Goal: Task Accomplishment & Management: Manage account settings

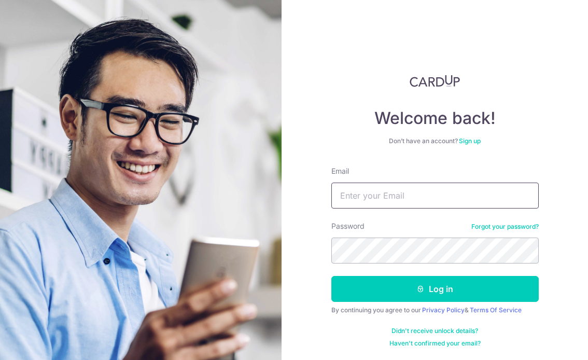
type input "[EMAIL_ADDRESS][DOMAIN_NAME]"
click at [434, 289] on button "Log in" at bounding box center [434, 289] width 207 height 26
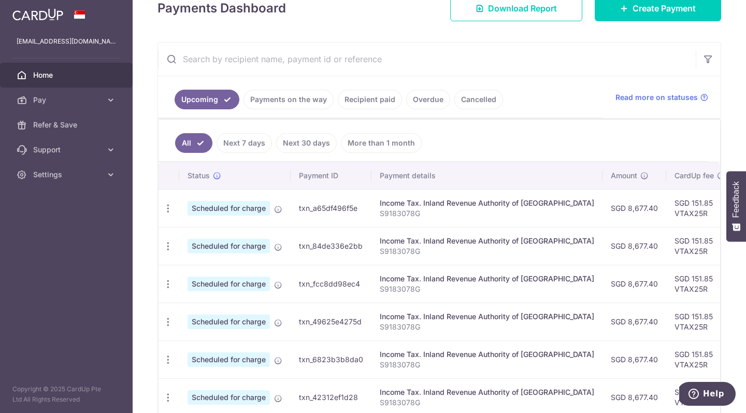
scroll to position [159, 0]
click at [165, 207] on icon "button" at bounding box center [168, 208] width 11 height 11
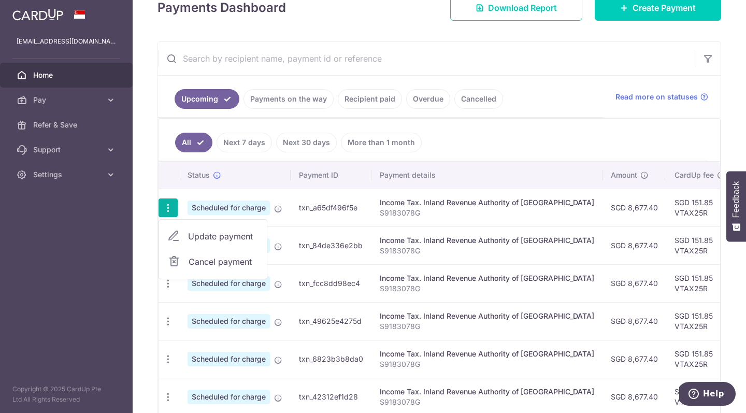
click at [202, 234] on span "Update payment" at bounding box center [223, 236] width 70 height 12
radio input "true"
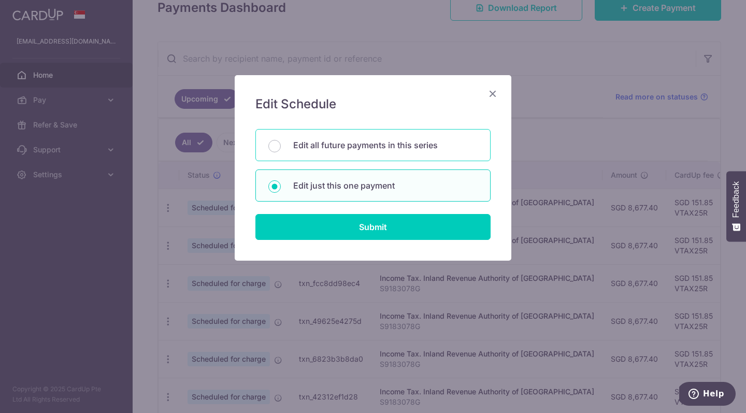
click at [343, 148] on p "Edit all future payments in this series" at bounding box center [385, 145] width 184 height 12
click at [281, 148] on input "Edit all future payments in this series" at bounding box center [274, 146] width 12 height 12
radio input "true"
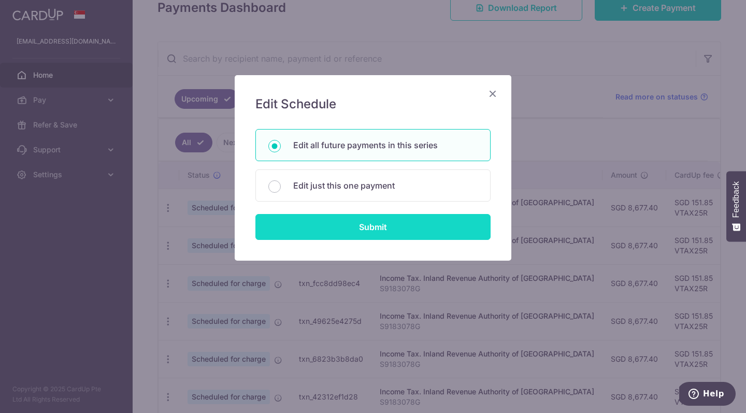
click at [346, 229] on input "Submit" at bounding box center [372, 227] width 235 height 26
radio input "true"
type input "8,677.40"
type input "S9183078G"
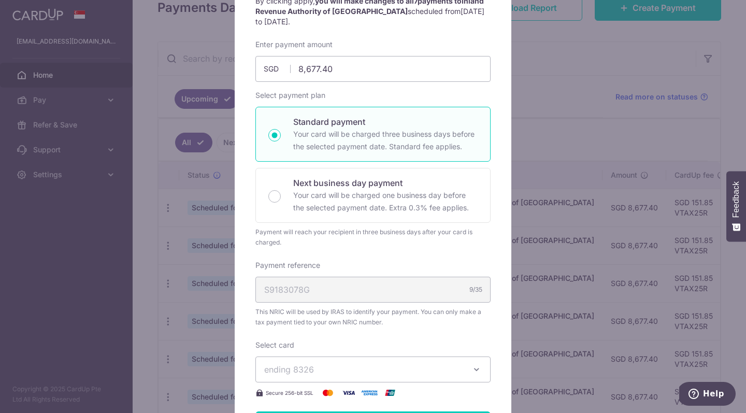
scroll to position [181, 0]
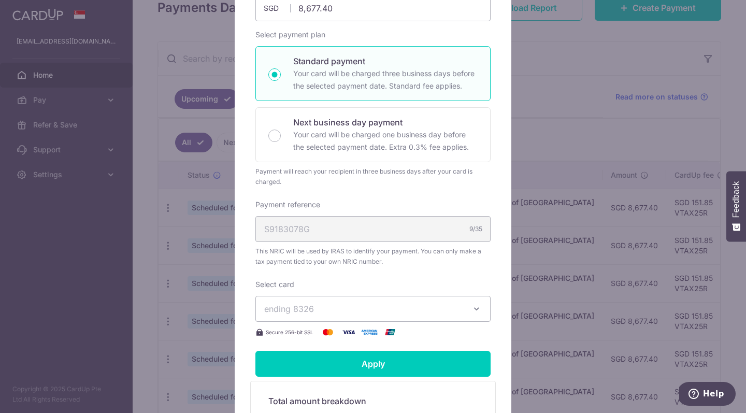
click at [332, 308] on span "ending 8326" at bounding box center [363, 309] width 199 height 12
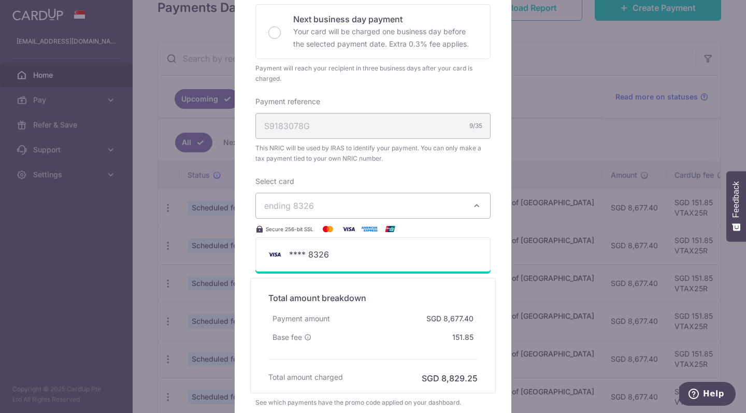
scroll to position [292, 0]
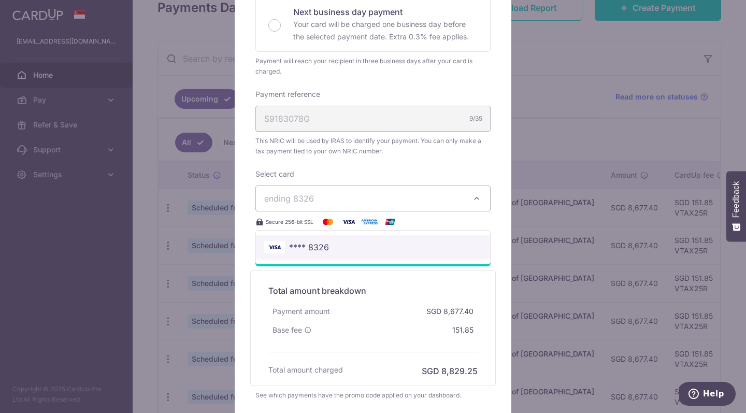
click at [336, 246] on span "**** 8326" at bounding box center [373, 247] width 218 height 12
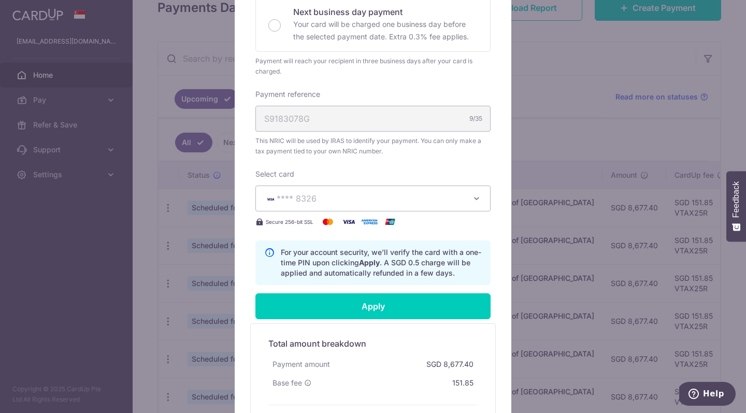
click at [321, 260] on p "For your account security, we’ll verify the card with a one-time PIN upon click…" at bounding box center [381, 262] width 201 height 31
click at [364, 202] on span "**** 8326" at bounding box center [363, 198] width 199 height 12
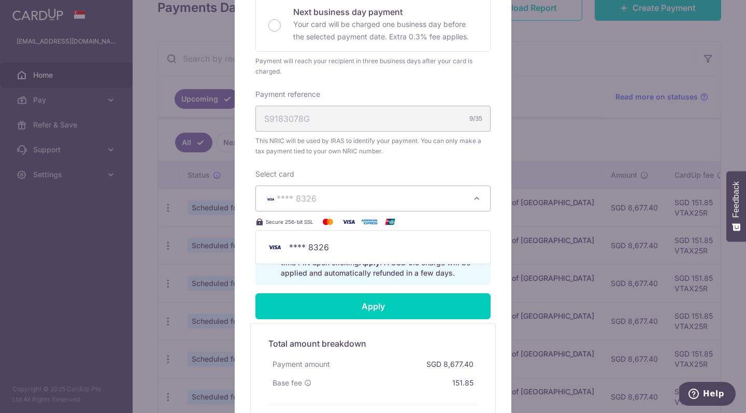
click at [351, 158] on div "Enter payment amount 8,677.40 8677.40 SGD To change the payment amount, please …" at bounding box center [372, 76] width 235 height 417
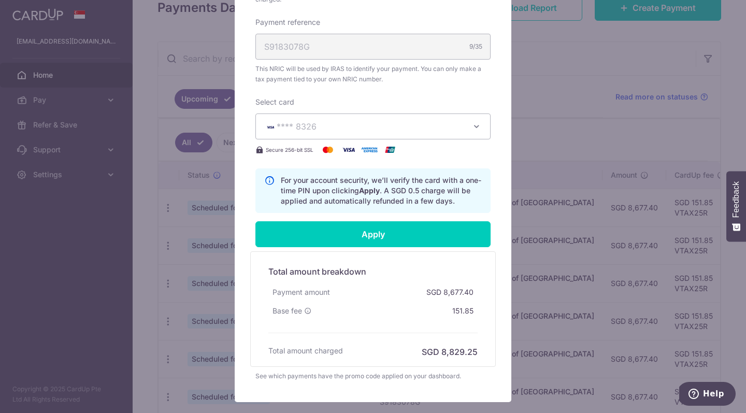
scroll to position [390, 0]
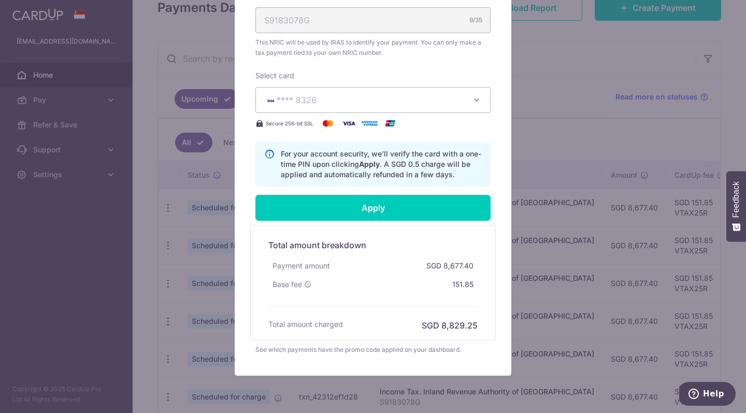
click at [179, 152] on div "Edit payment By clicking apply, you will make changes to all 7 payments to Inla…" at bounding box center [373, 206] width 746 height 413
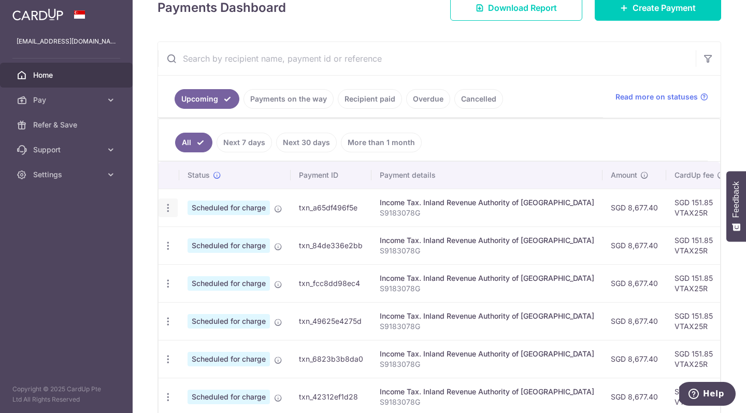
click at [171, 205] on icon "button" at bounding box center [168, 208] width 11 height 11
click at [194, 238] on span "Update payment" at bounding box center [223, 236] width 70 height 12
radio input "true"
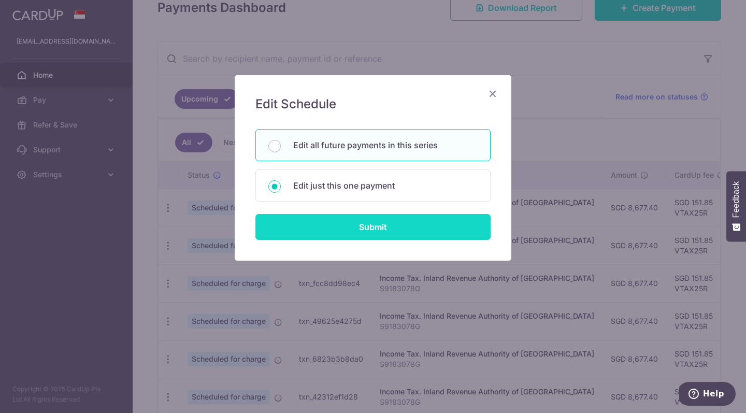
click at [326, 227] on input "Submit" at bounding box center [372, 227] width 235 height 26
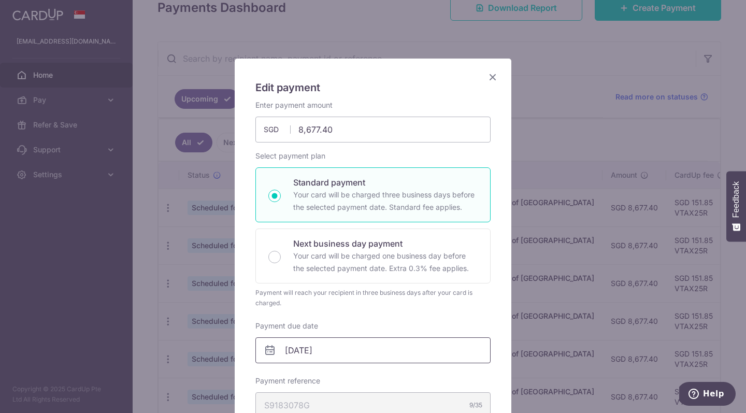
scroll to position [16, 0]
click at [285, 263] on div "Next business day payment Your card will be charged one business day before the…" at bounding box center [372, 256] width 235 height 55
radio input "false"
radio input "true"
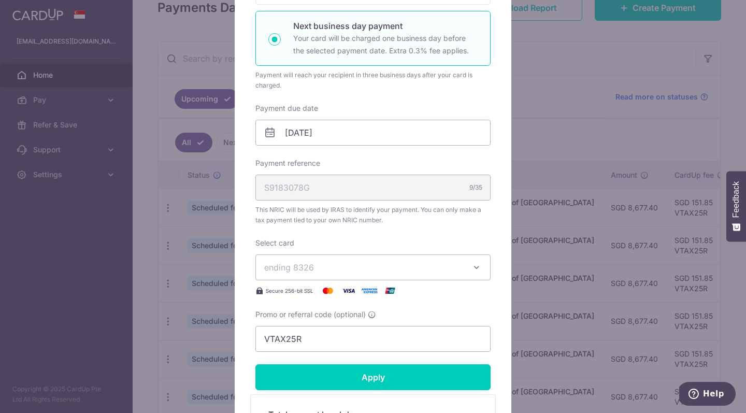
scroll to position [122, 0]
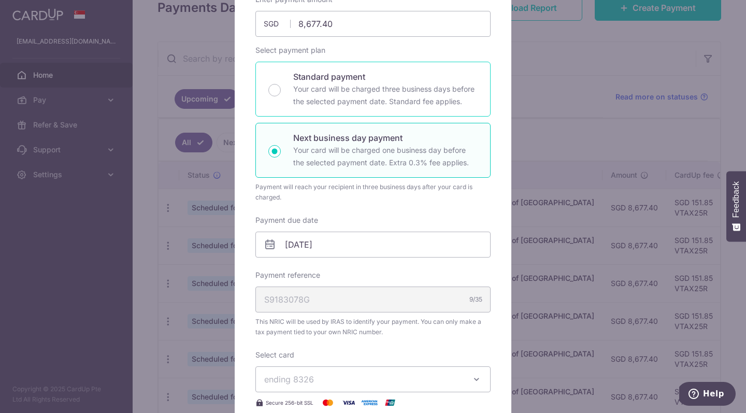
click at [290, 98] on div "Standard payment Your card will be charged three business days before the selec…" at bounding box center [372, 89] width 235 height 55
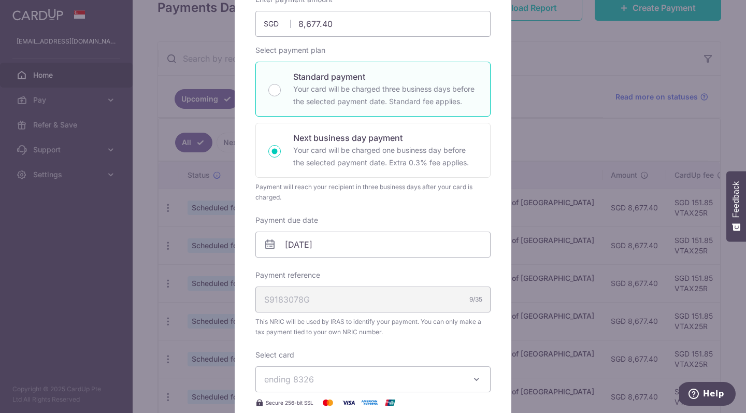
radio input "true"
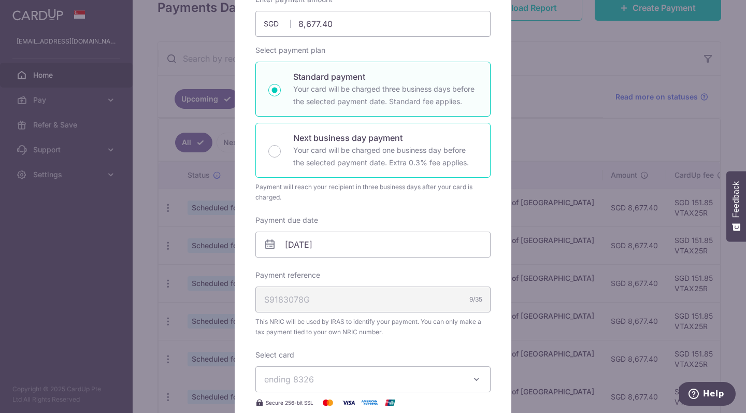
scroll to position [183, 0]
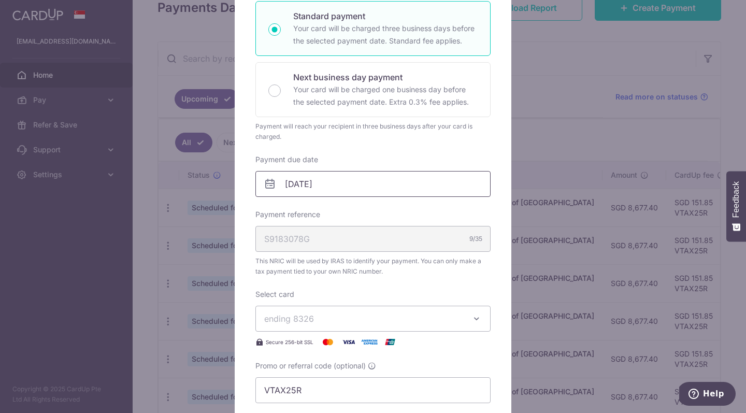
click at [335, 184] on input "[DATE]" at bounding box center [372, 184] width 235 height 26
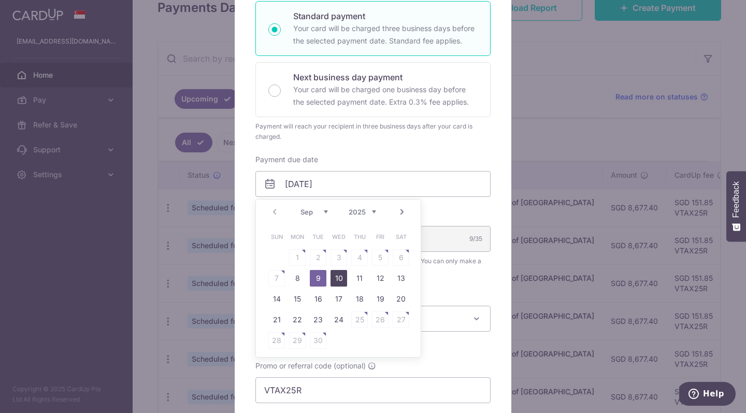
click at [336, 281] on link "10" at bounding box center [339, 278] width 17 height 17
type input "10/09/2025"
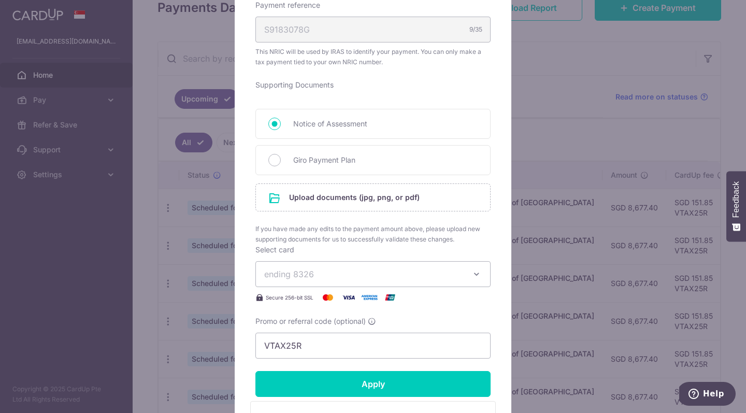
scroll to position [421, 0]
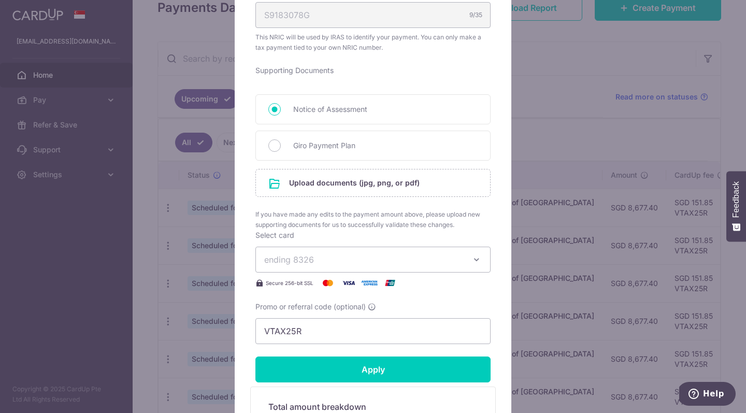
click at [460, 254] on span "ending 8326" at bounding box center [363, 259] width 199 height 12
click at [562, 121] on div "Edit payment By clicking apply, you will make changes to all 7 payments to Inla…" at bounding box center [373, 206] width 746 height 413
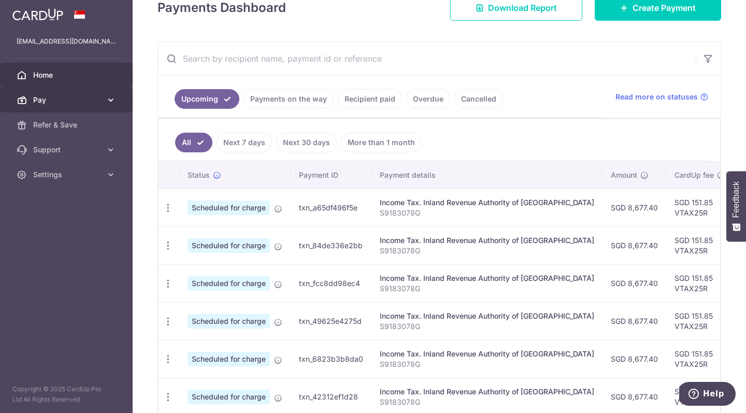
click at [80, 102] on span "Pay" at bounding box center [67, 100] width 68 height 10
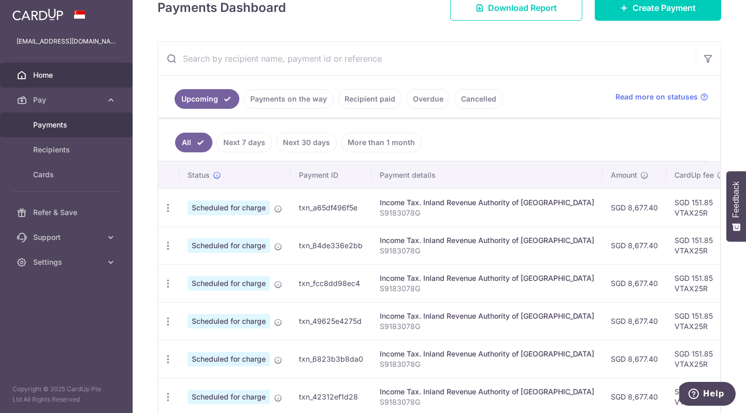
click at [71, 128] on span "Payments" at bounding box center [67, 125] width 68 height 10
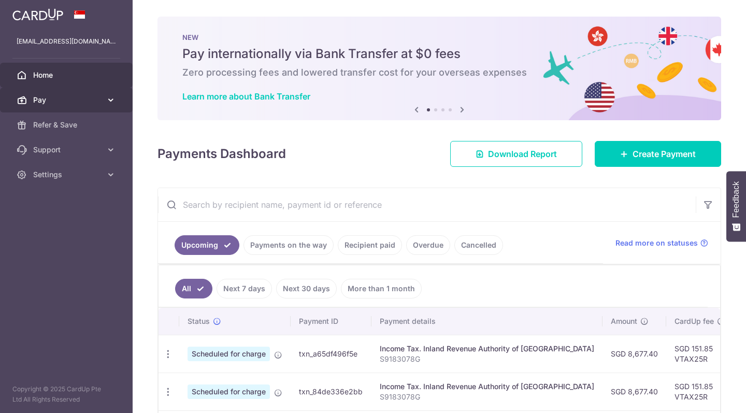
click at [70, 102] on span "Pay" at bounding box center [67, 100] width 68 height 10
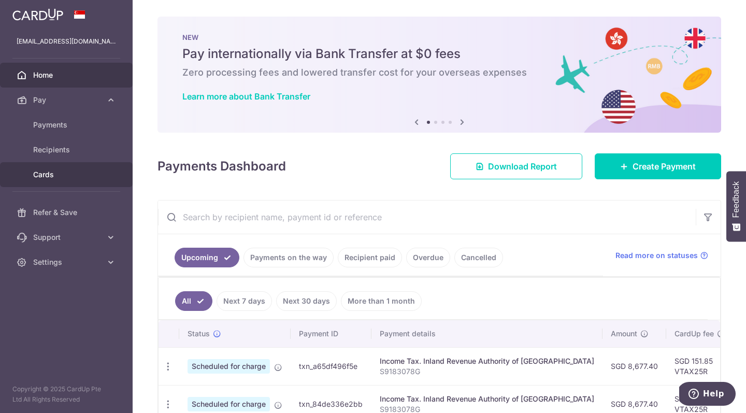
click at [62, 172] on span "Cards" at bounding box center [67, 174] width 68 height 10
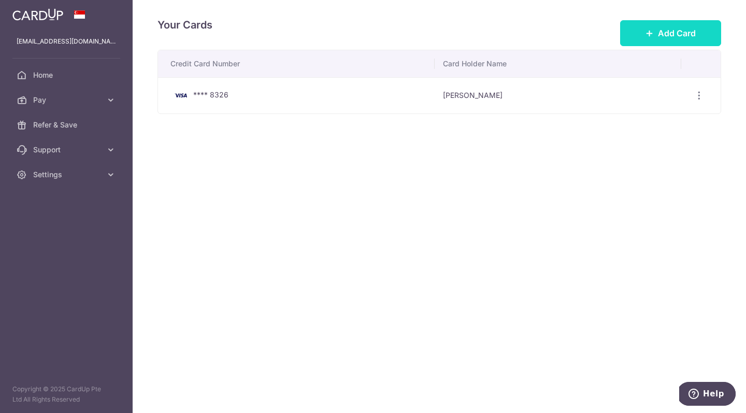
click at [664, 32] on span "Add Card" at bounding box center [677, 33] width 38 height 12
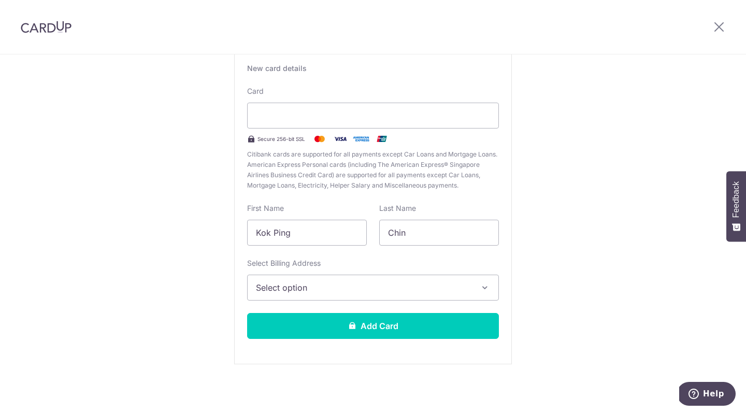
scroll to position [77, 0]
click at [351, 297] on button "Select option" at bounding box center [373, 288] width 252 height 26
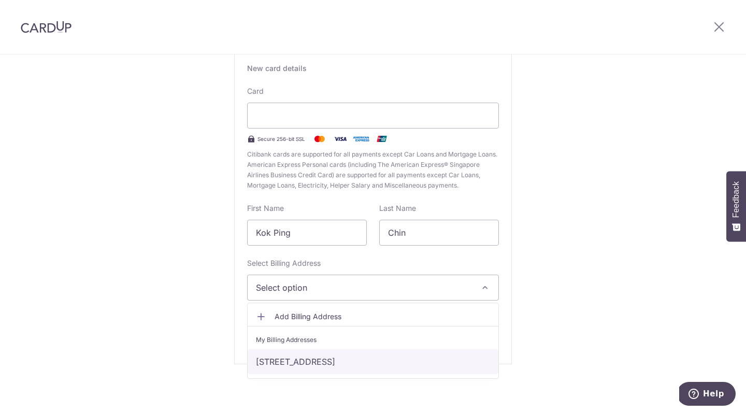
click at [342, 364] on link "526D Pasir Ris Street 51, 02-547, Singapore, Singapore , Singapore-514526" at bounding box center [373, 361] width 251 height 25
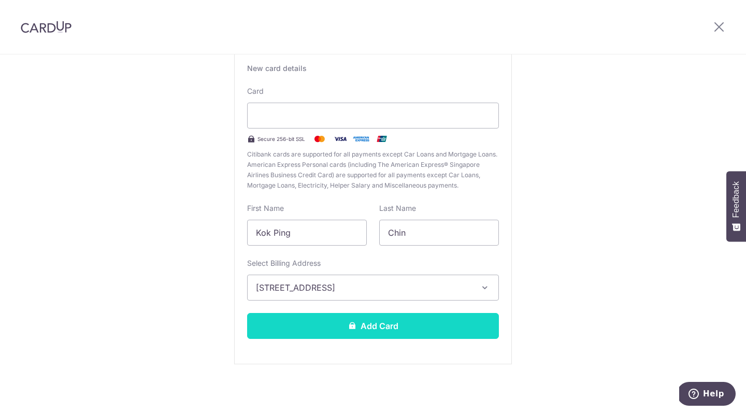
click at [349, 333] on button "Add Card" at bounding box center [373, 326] width 252 height 26
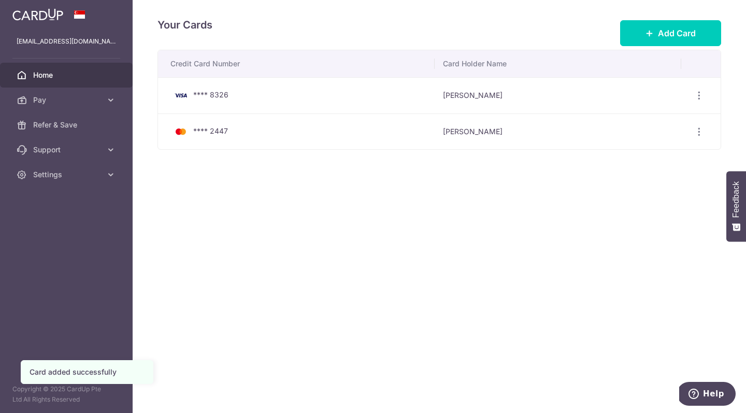
click at [76, 76] on span "Home" at bounding box center [67, 75] width 68 height 10
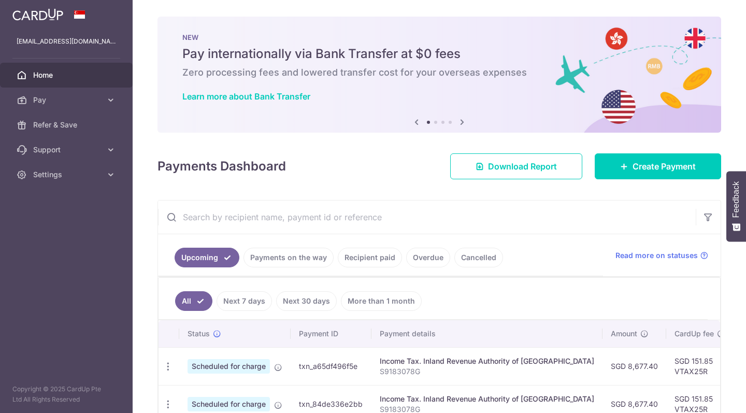
scroll to position [74, 0]
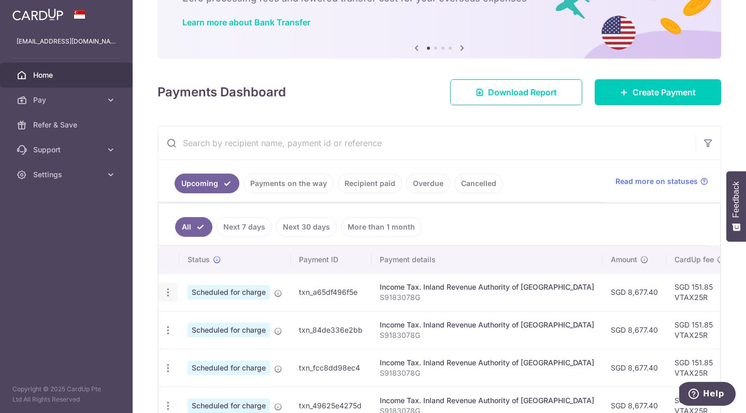
click at [169, 296] on icon "button" at bounding box center [168, 292] width 11 height 11
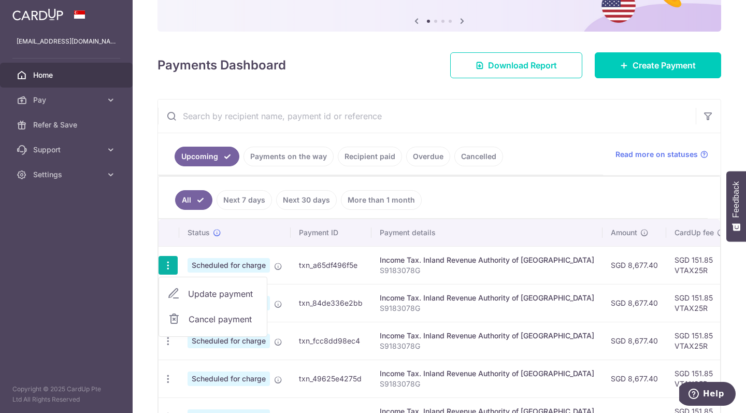
scroll to position [103, 0]
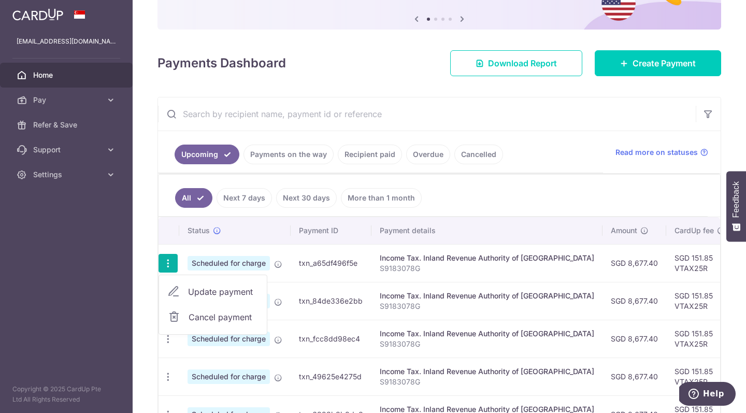
click at [198, 289] on span "Update payment" at bounding box center [223, 292] width 70 height 12
radio input "true"
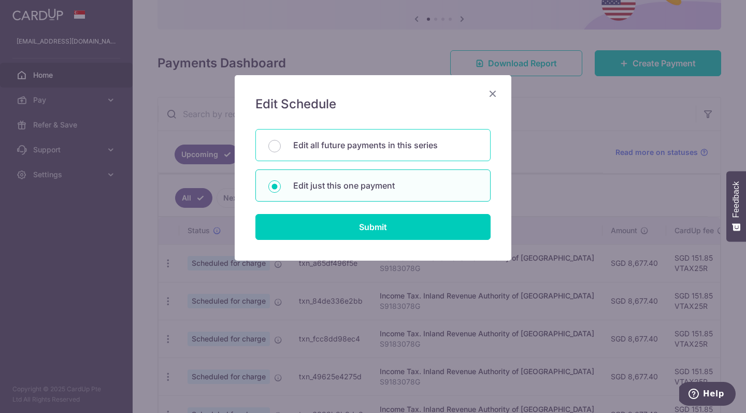
click at [299, 148] on p "Edit all future payments in this series" at bounding box center [385, 145] width 184 height 12
click at [281, 148] on input "Edit all future payments in this series" at bounding box center [274, 146] width 12 height 12
radio input "true"
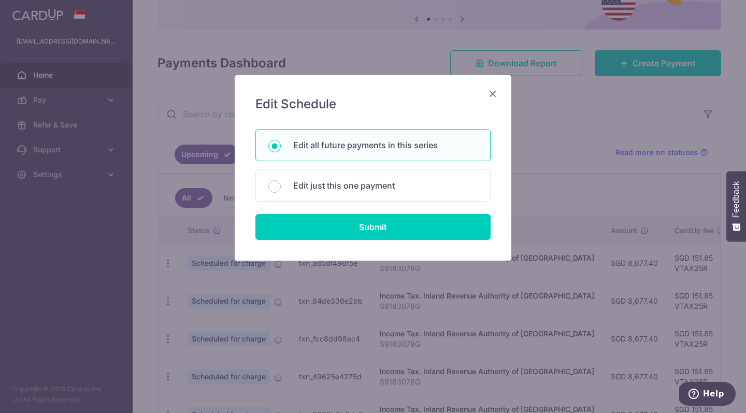
click at [304, 243] on div "Edit Schedule You will be editing all 7 payments to Inland Revenue Authority of…" at bounding box center [373, 168] width 277 height 186
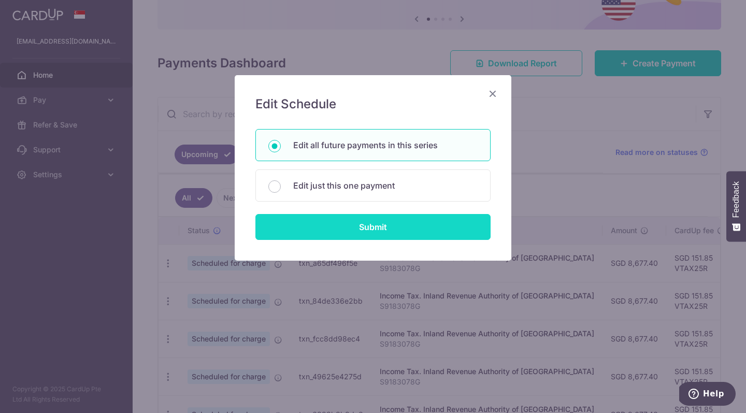
click at [310, 230] on input "Submit" at bounding box center [372, 227] width 235 height 26
radio input "true"
type input "8,677.40"
type input "S9183078G"
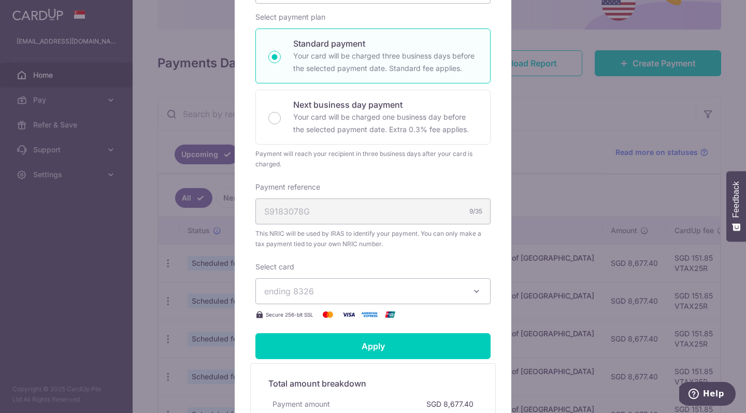
scroll to position [205, 0]
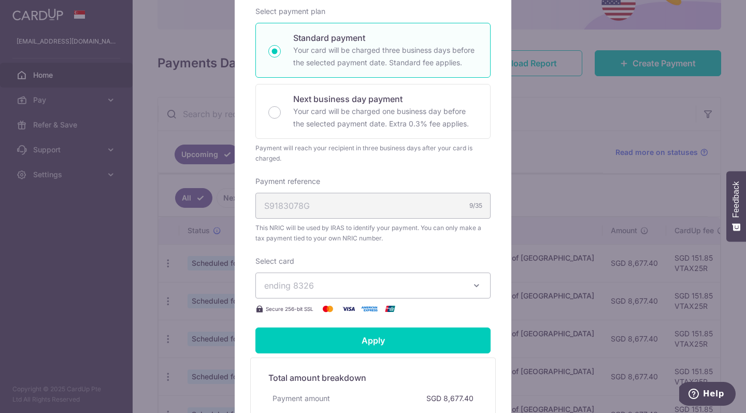
click at [314, 283] on span "ending 8326" at bounding box center [289, 285] width 50 height 10
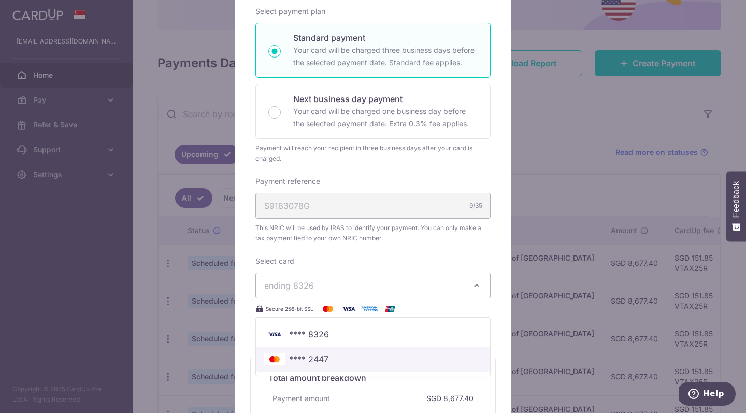
click at [318, 360] on span "**** 2447" at bounding box center [308, 359] width 39 height 12
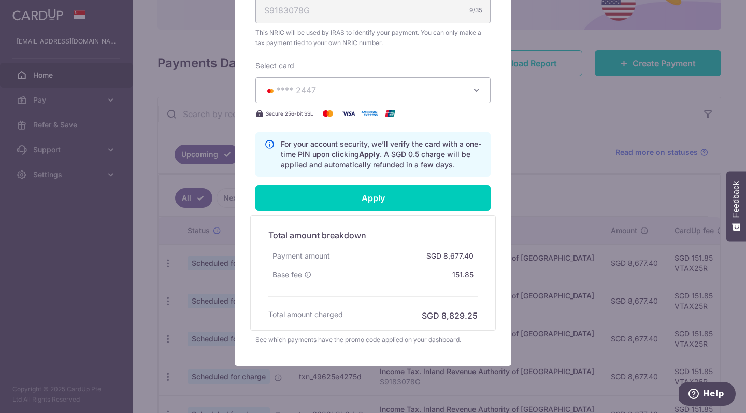
scroll to position [401, 0]
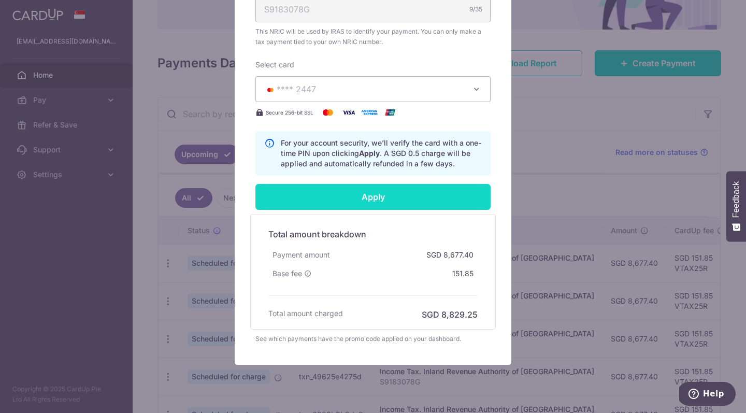
click at [363, 201] on input "Apply" at bounding box center [372, 197] width 235 height 26
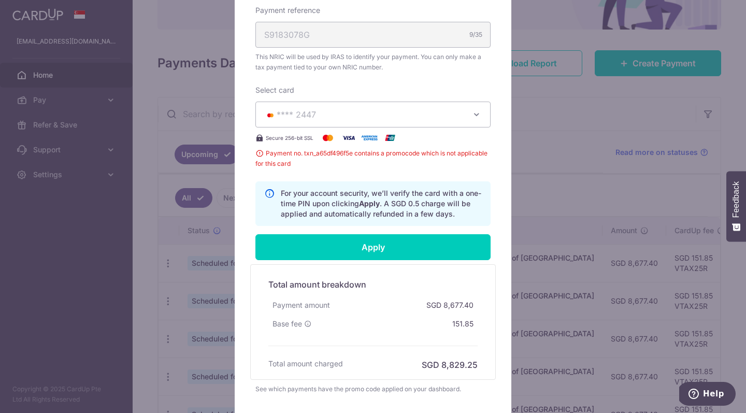
scroll to position [376, 0]
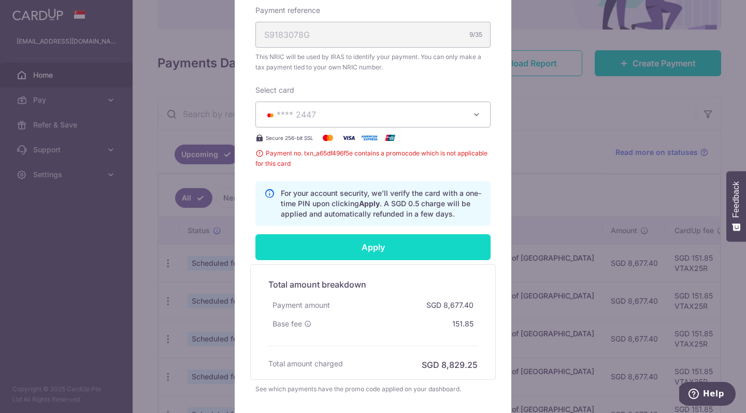
click at [350, 251] on input "Apply" at bounding box center [372, 247] width 235 height 26
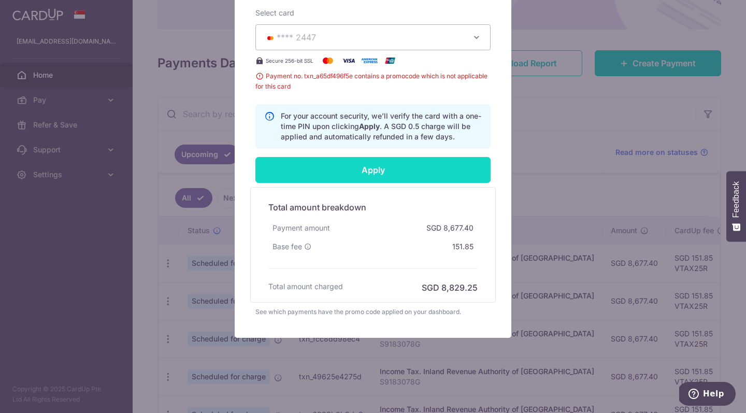
scroll to position [453, 0]
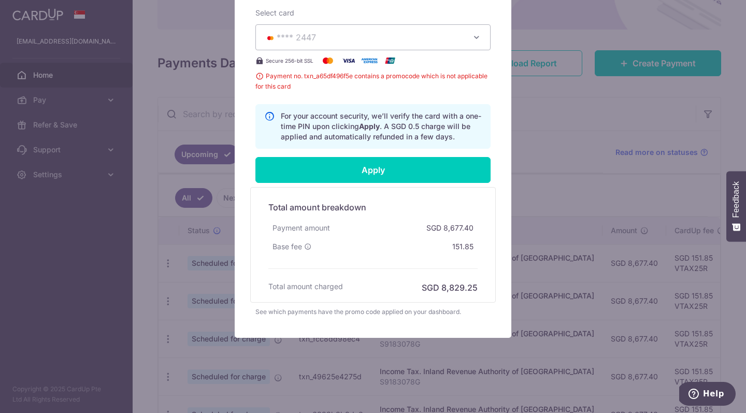
click at [360, 314] on div "See which payments have the promo code applied on your dashboard." at bounding box center [372, 312] width 235 height 10
click at [263, 77] on span "Payment no. txn_a65df496f5e contains a promocode which is not applicable for th…" at bounding box center [372, 81] width 235 height 21
click at [267, 111] on icon at bounding box center [269, 126] width 10 height 31
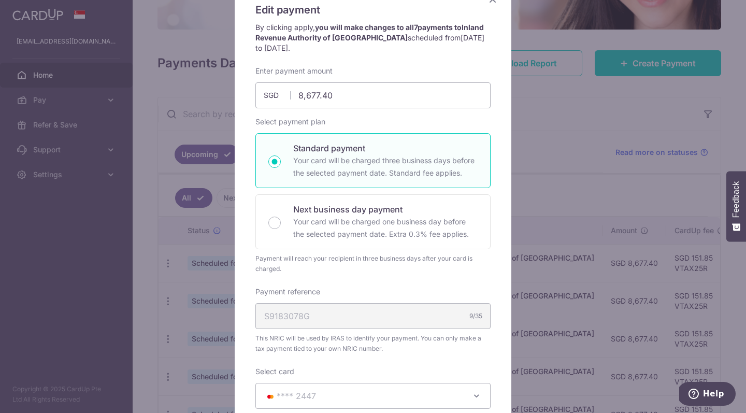
scroll to position [52, 0]
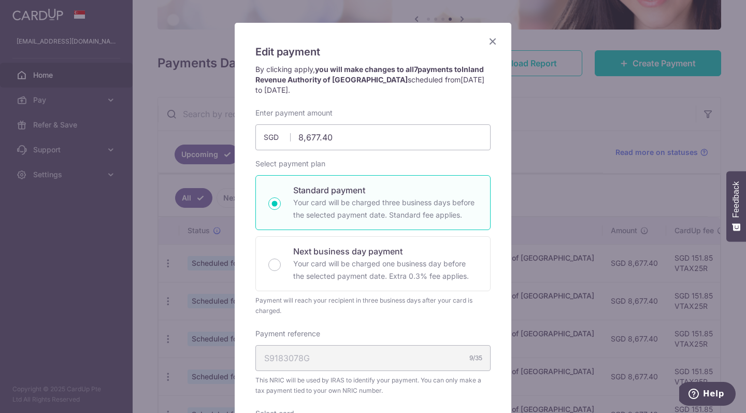
click at [494, 38] on icon "Close" at bounding box center [493, 41] width 12 height 13
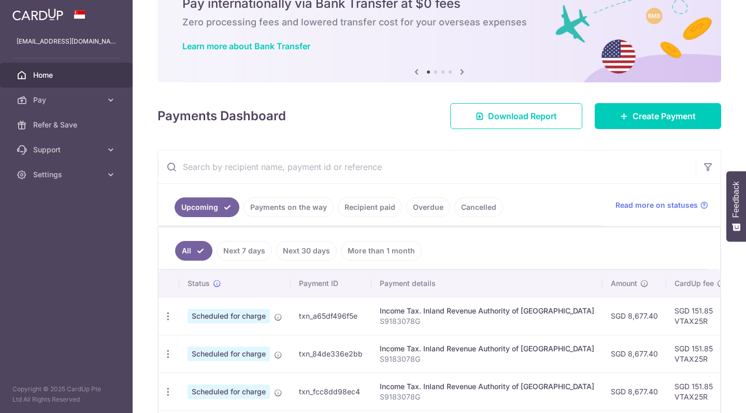
scroll to position [103, 0]
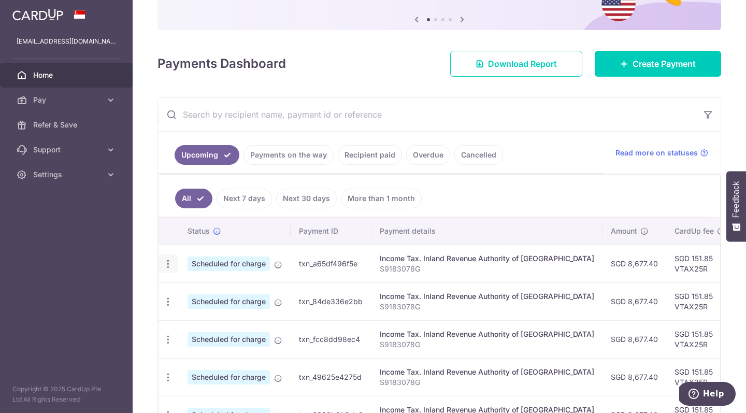
click at [168, 267] on icon "button" at bounding box center [168, 264] width 11 height 11
click at [203, 289] on span "Update payment" at bounding box center [223, 292] width 70 height 12
radio input "true"
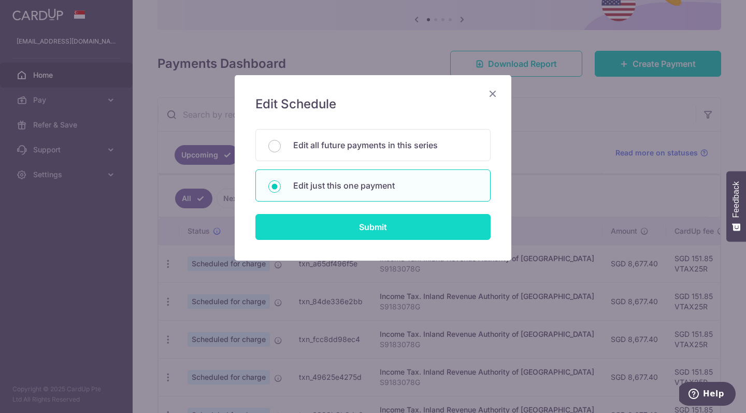
click at [306, 238] on input "Submit" at bounding box center [372, 227] width 235 height 26
radio input "true"
type input "8,677.40"
type input "[DATE]"
type input "S9183078G"
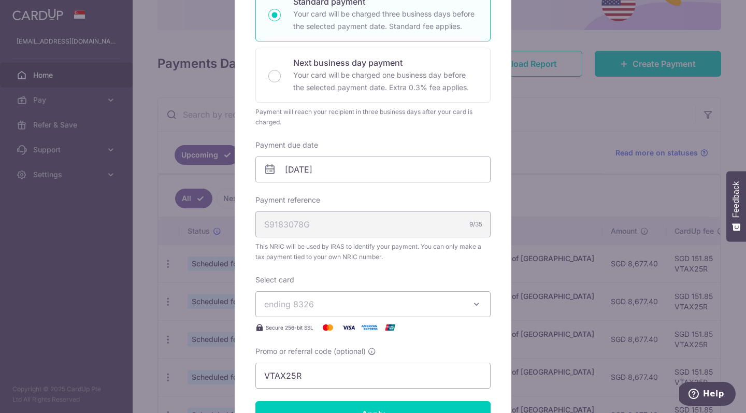
scroll to position [193, 0]
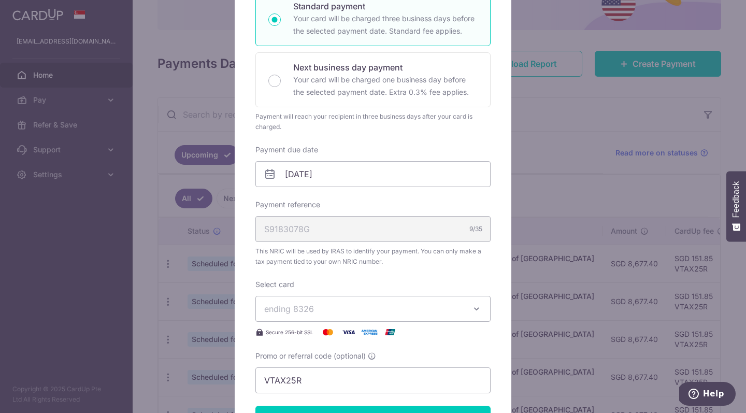
click at [319, 311] on span "ending 8326" at bounding box center [363, 309] width 199 height 12
click at [317, 383] on span "**** 2447" at bounding box center [308, 382] width 39 height 12
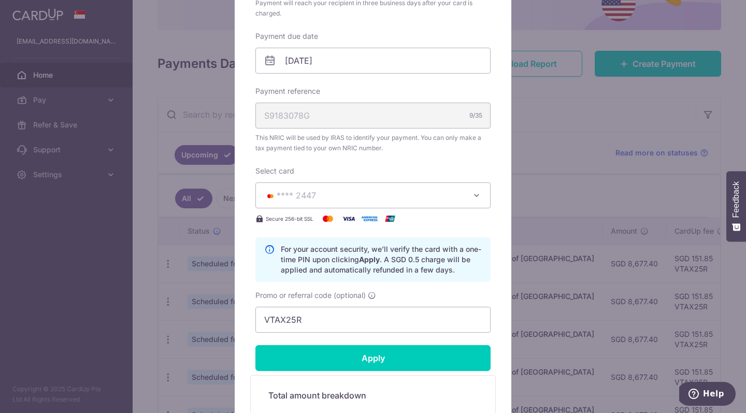
scroll to position [324, 0]
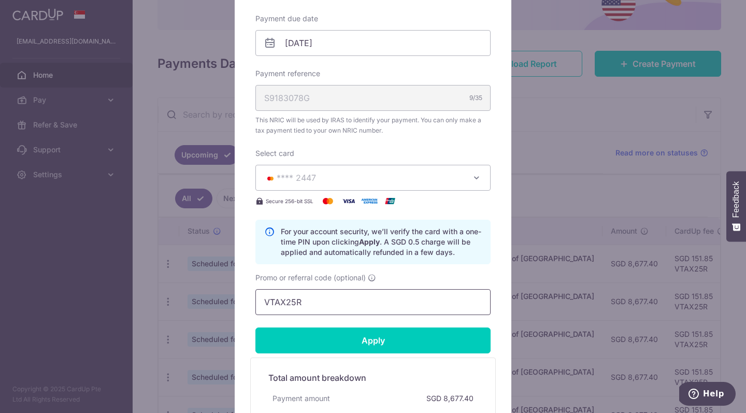
drag, startPoint x: 322, startPoint y: 302, endPoint x: 258, endPoint y: 301, distance: 64.8
click at [258, 301] on input "VTAX25R" at bounding box center [372, 302] width 235 height 26
paste input "MCTAX25N"
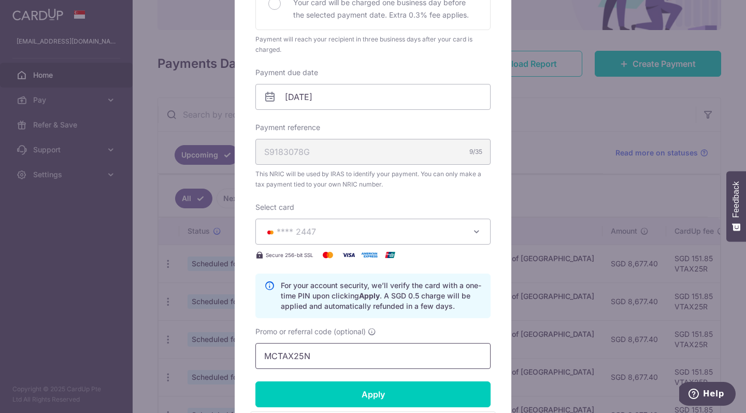
scroll to position [357, 0]
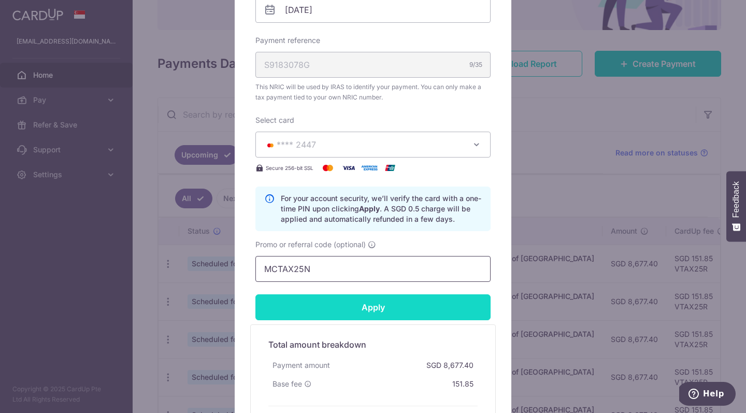
type input "MCTAX25N"
click at [331, 311] on input "Apply" at bounding box center [372, 307] width 235 height 26
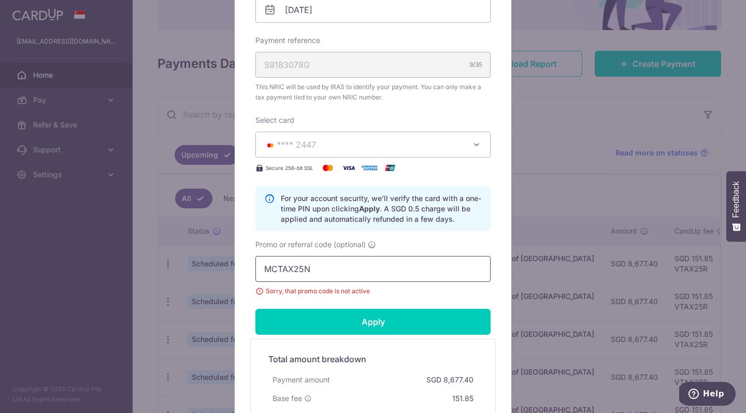
drag, startPoint x: 325, startPoint y: 275, endPoint x: 249, endPoint y: 268, distance: 76.4
click at [249, 268] on div "Edit payment By clicking apply, you will make changes to all payments to Inland…" at bounding box center [373, 96] width 277 height 757
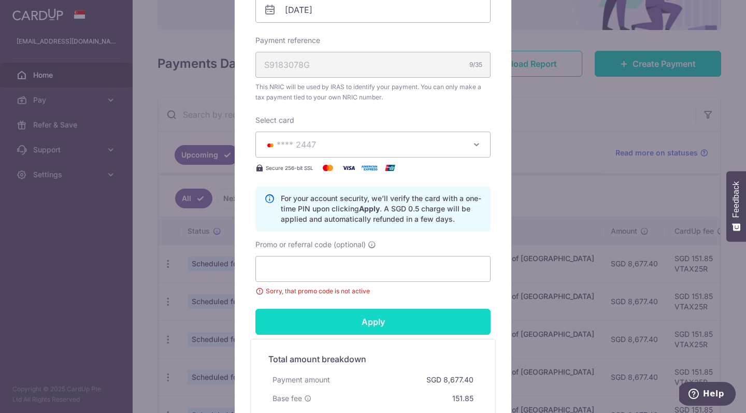
click at [357, 317] on input "Apply" at bounding box center [372, 322] width 235 height 26
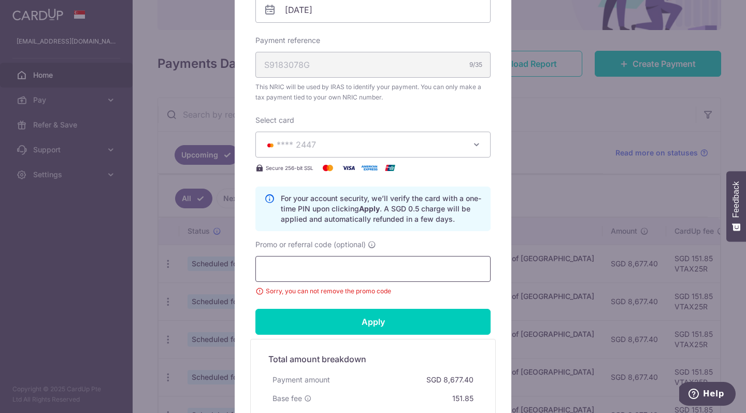
click at [356, 273] on input "Promo or referral code (optional)" at bounding box center [372, 269] width 235 height 26
click at [574, 136] on div "Edit payment By clicking apply, you will make changes to all payments to Inland…" at bounding box center [373, 206] width 746 height 413
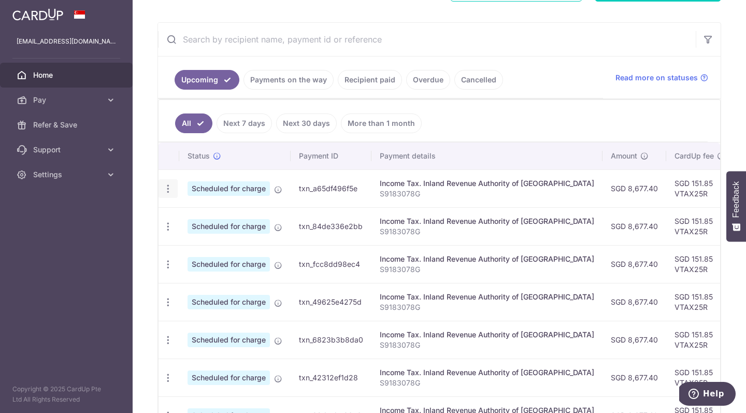
click at [171, 190] on icon "button" at bounding box center [168, 188] width 11 height 11
click at [205, 244] on span "Cancel payment" at bounding box center [223, 242] width 69 height 12
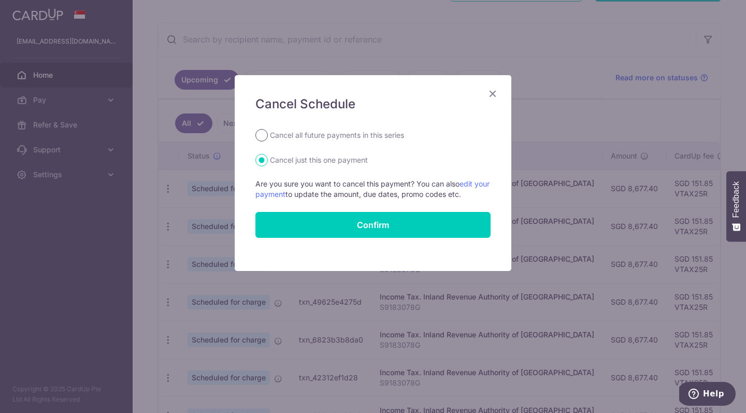
click at [264, 136] on input "Cancel all future payments in this series" at bounding box center [261, 135] width 12 height 12
radio input "true"
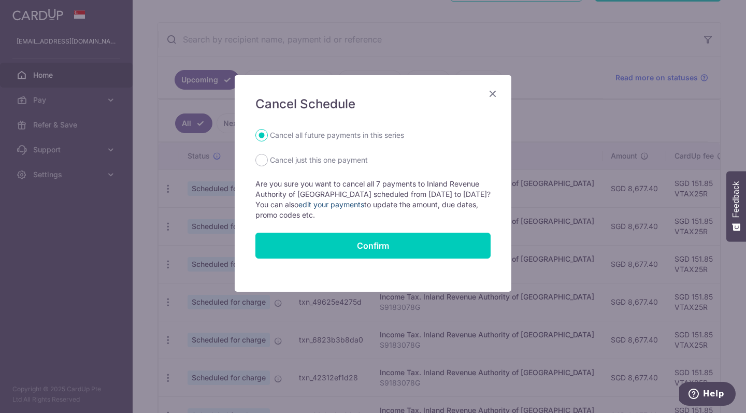
click at [338, 204] on link "edit your payments" at bounding box center [332, 204] width 66 height 9
click at [292, 38] on div "Cancel Schedule Cancel all future payments in this series Cancel just this one …" at bounding box center [373, 206] width 746 height 413
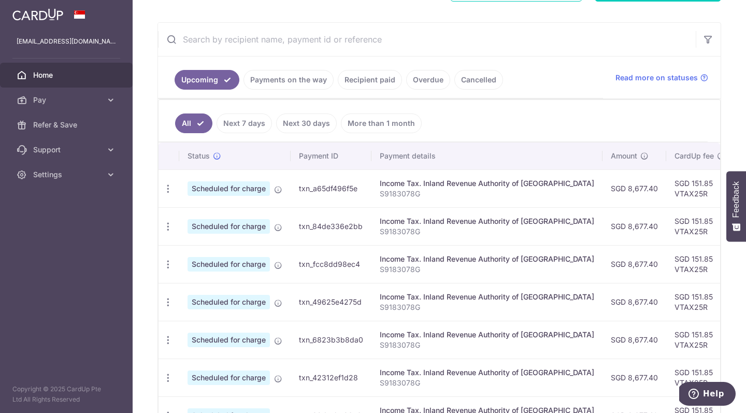
click at [703, 396] on span "Help" at bounding box center [696, 394] width 15 height 10
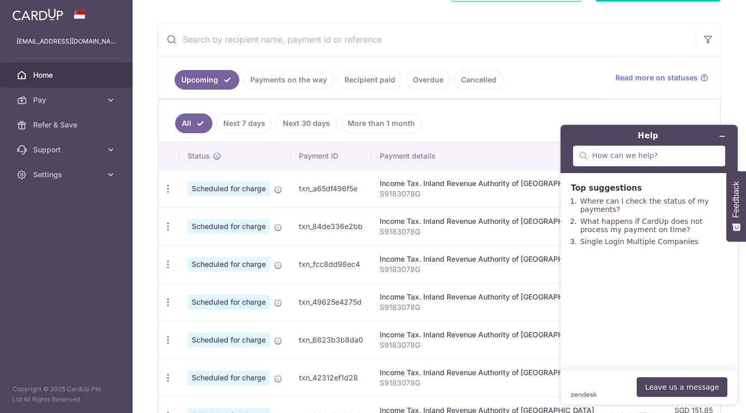
click at [739, 207] on span "Feedback" at bounding box center [736, 199] width 9 height 36
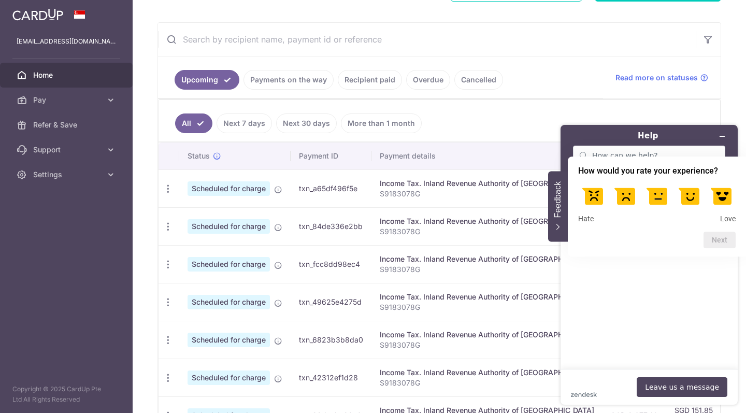
click at [626, 286] on main "Top suggestions Where can I check the status of my payments? What happens if Ca…" at bounding box center [650, 271] width 169 height 196
click at [606, 106] on ul "All Next 7 days Next 30 days More than 1 month" at bounding box center [433, 121] width 549 height 42
click at [73, 147] on span "Support" at bounding box center [67, 150] width 68 height 10
click at [71, 194] on link "Contact Us" at bounding box center [66, 199] width 133 height 25
